Goal: Task Accomplishment & Management: Use online tool/utility

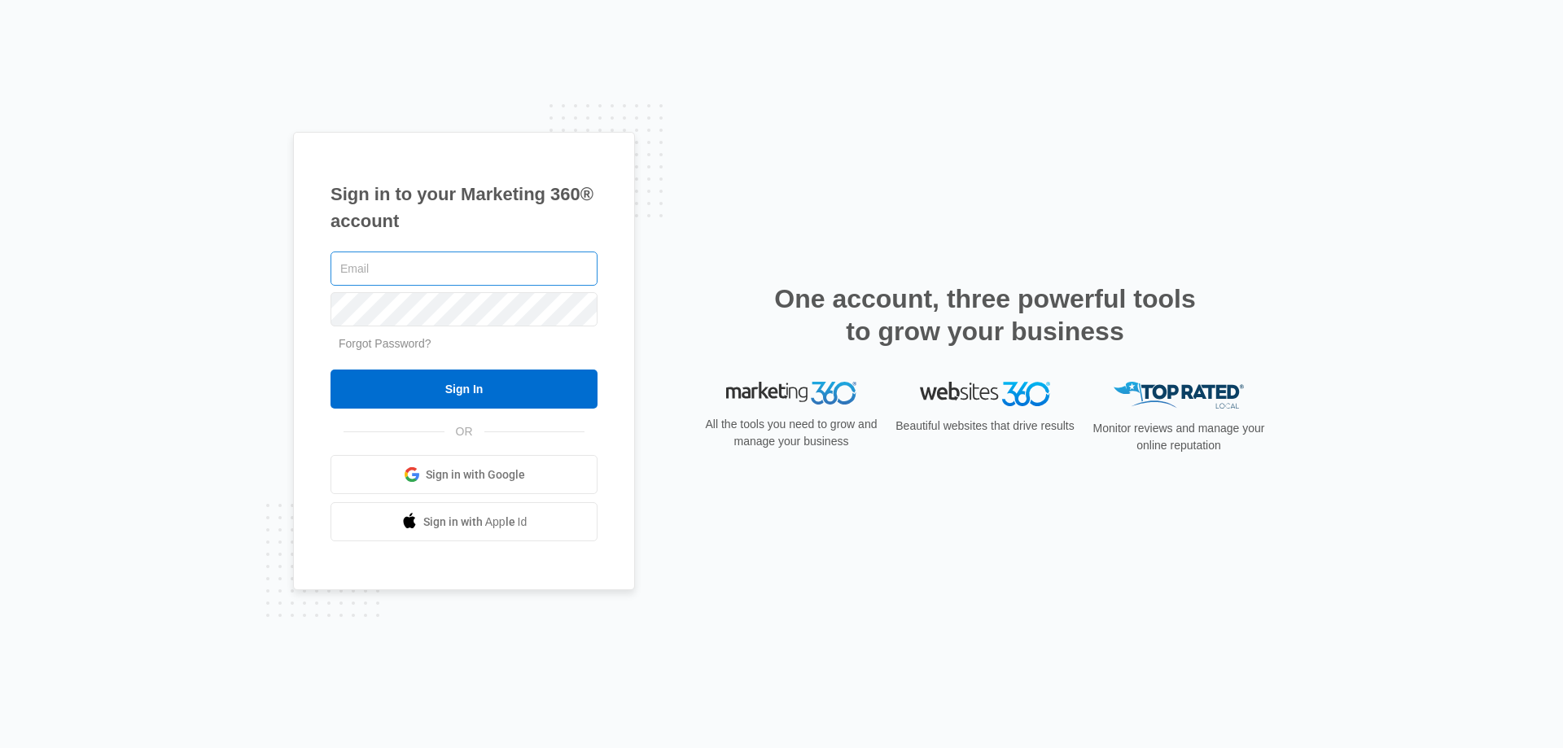
click at [381, 276] on input "text" at bounding box center [464, 269] width 267 height 34
type input "[EMAIL_ADDRESS][DOMAIN_NAME]"
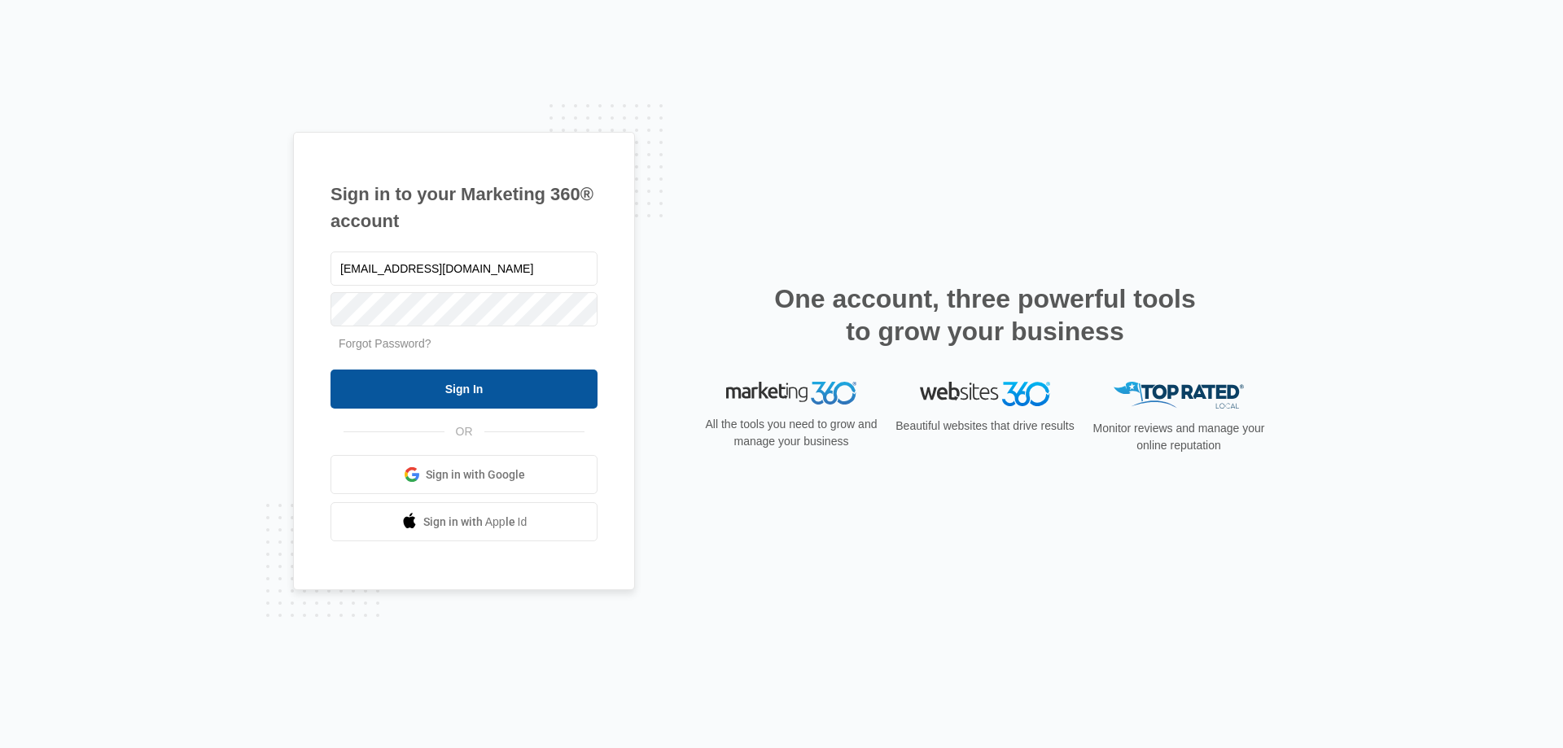
click at [442, 390] on input "Sign In" at bounding box center [464, 389] width 267 height 39
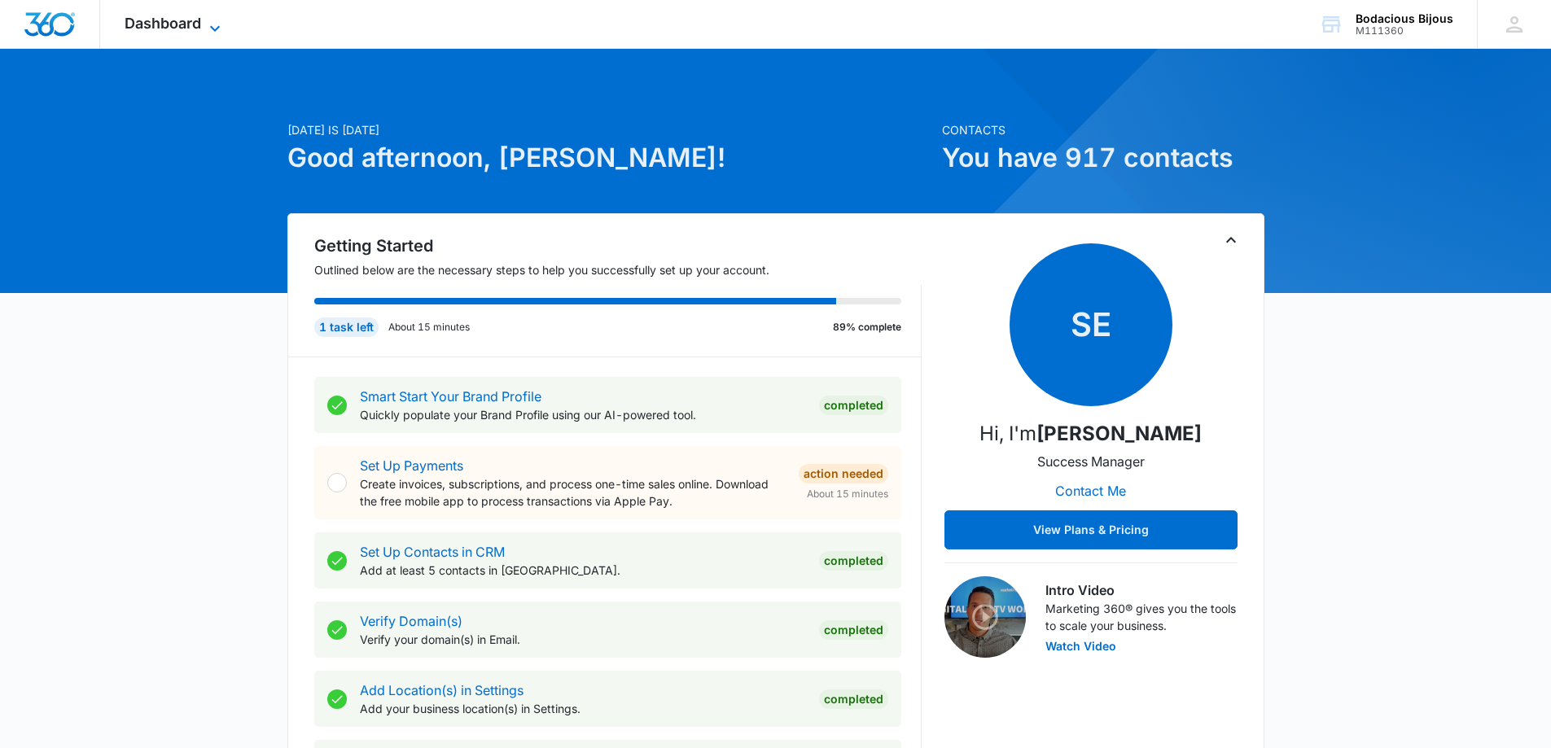
click at [220, 24] on icon at bounding box center [215, 29] width 20 height 20
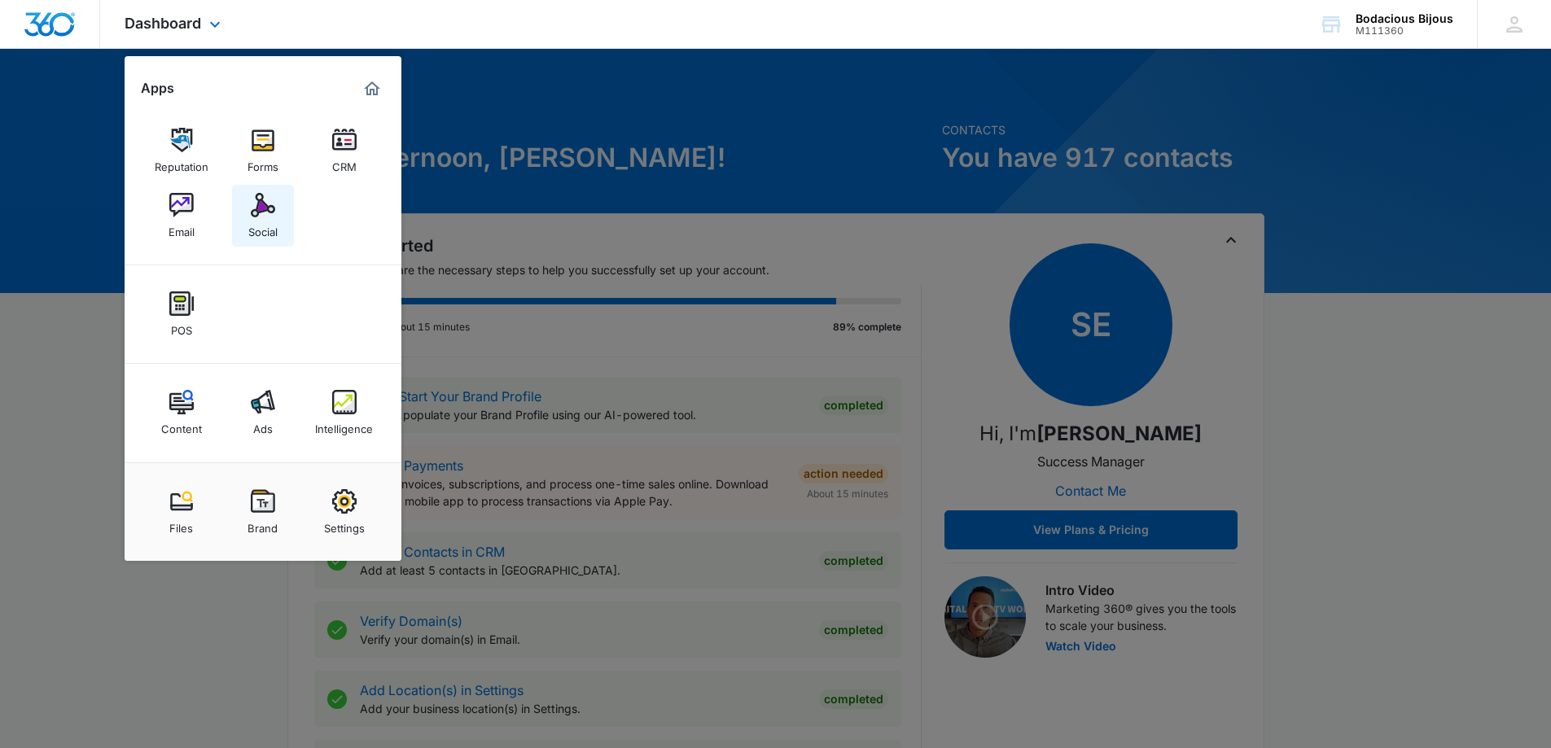
click at [252, 215] on img at bounding box center [263, 205] width 24 height 24
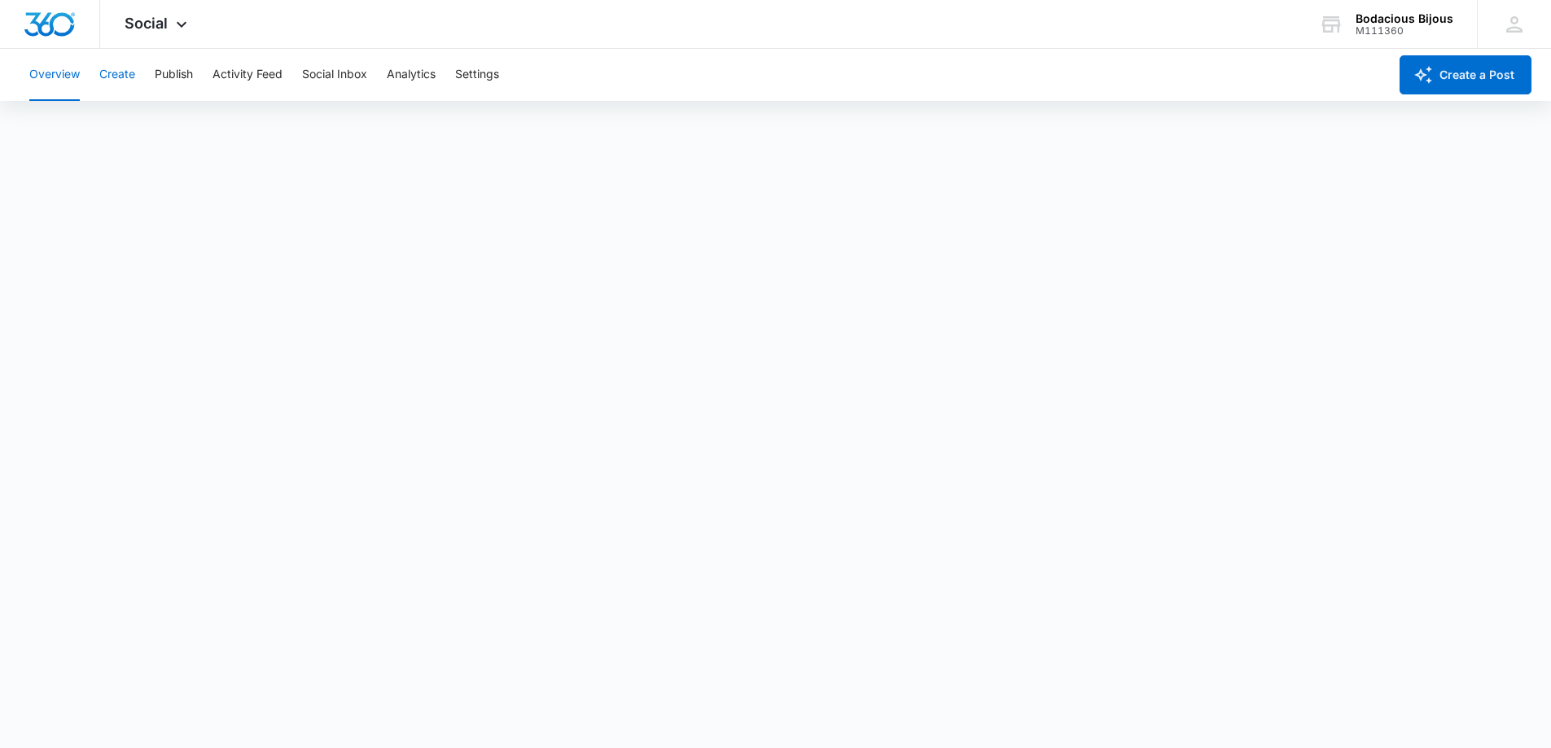
click at [106, 68] on button "Create" at bounding box center [117, 75] width 36 height 52
